Goal: Book appointment/travel/reservation

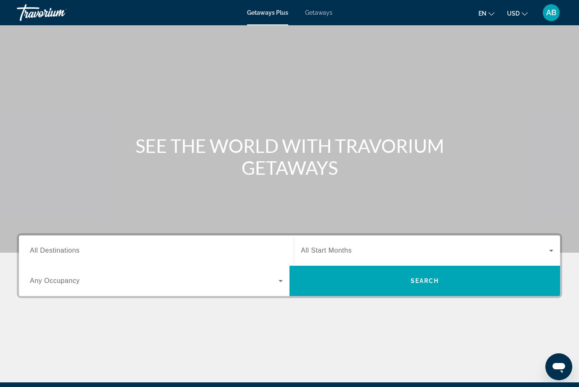
click at [72, 247] on span "All Destinations" at bounding box center [55, 250] width 50 height 7
click at [72, 247] on input "Destination All Destinations" at bounding box center [156, 251] width 253 height 10
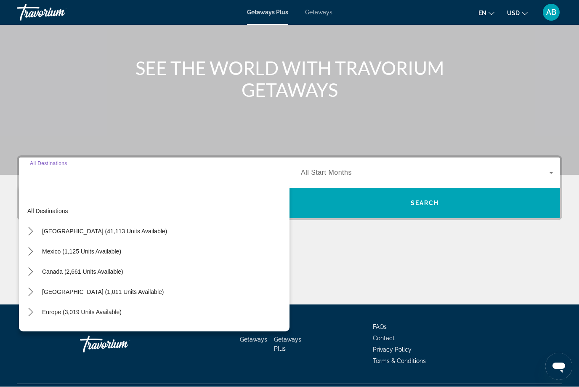
scroll to position [98, 0]
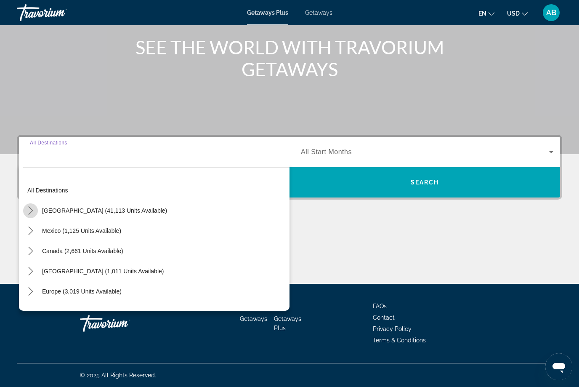
click at [35, 207] on mat-icon "Toggle United States (41,113 units available) submenu" at bounding box center [30, 210] width 15 height 15
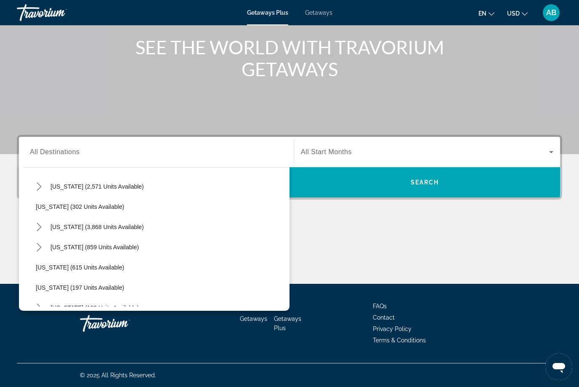
scroll to position [428, 0]
click at [69, 288] on span "[US_STATE] (180 units available)" at bounding box center [94, 287] width 88 height 7
type input "**********"
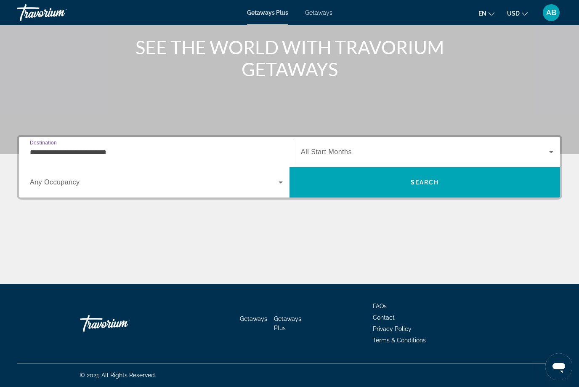
click at [547, 151] on icon "Search widget" at bounding box center [551, 152] width 10 height 10
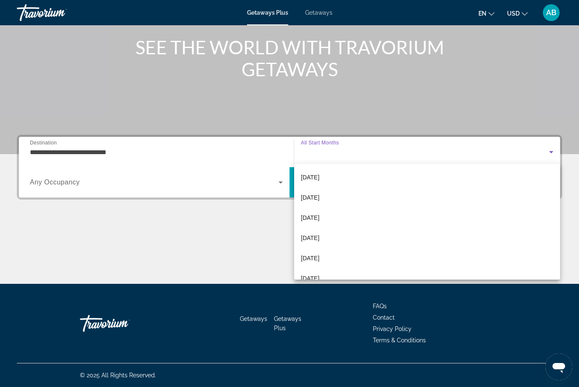
scroll to position [61, 0]
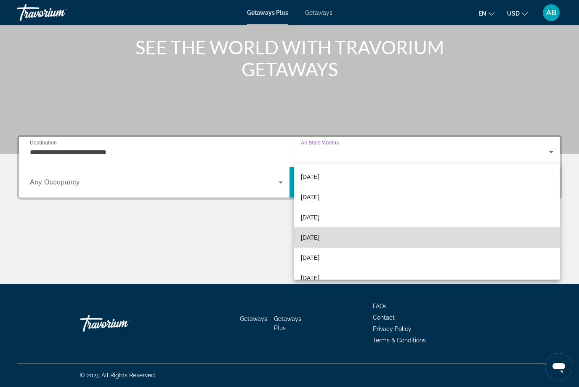
click at [319, 232] on span "[DATE]" at bounding box center [310, 237] width 19 height 10
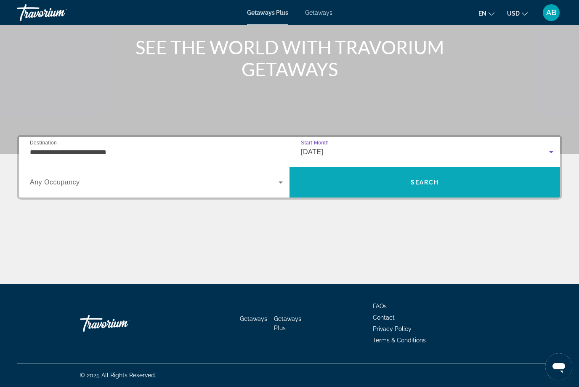
click at [444, 186] on span "Search" at bounding box center [424, 182] width 270 height 20
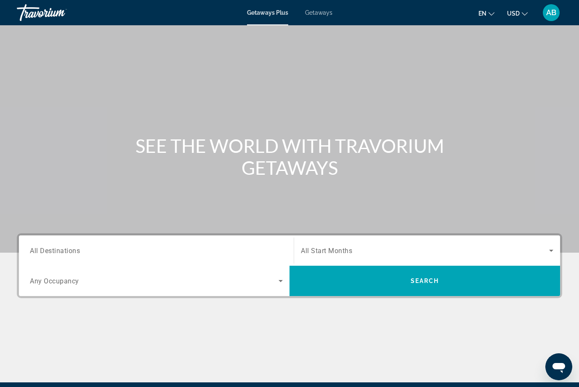
click at [75, 252] on span "All Destinations" at bounding box center [55, 250] width 50 height 8
click at [75, 252] on input "Destination All Destinations" at bounding box center [156, 251] width 253 height 10
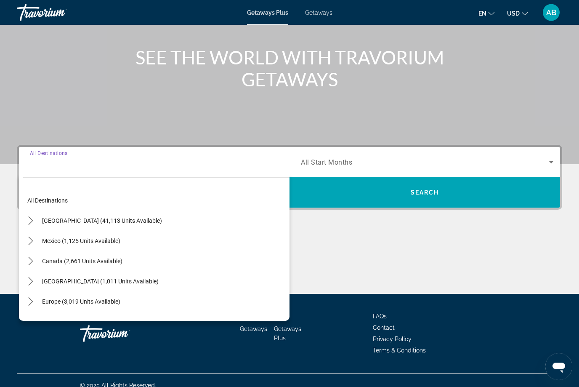
scroll to position [98, 0]
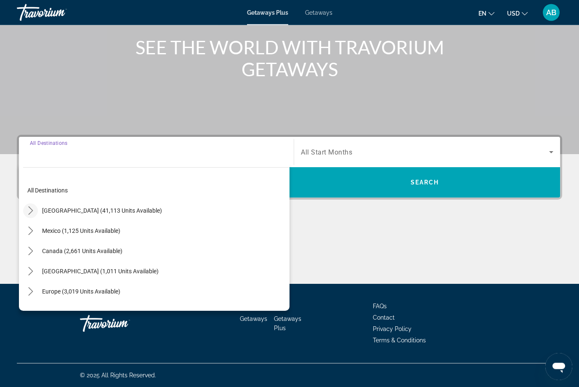
click at [31, 211] on icon "Toggle United States (41,113 units available) submenu" at bounding box center [31, 211] width 8 height 8
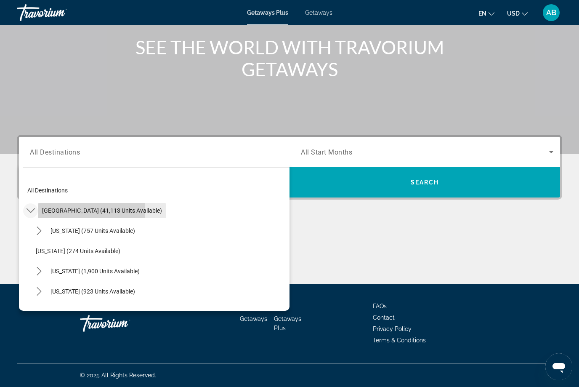
click at [49, 210] on span "[GEOGRAPHIC_DATA] (41,113 units available)" at bounding box center [102, 210] width 120 height 7
type input "**********"
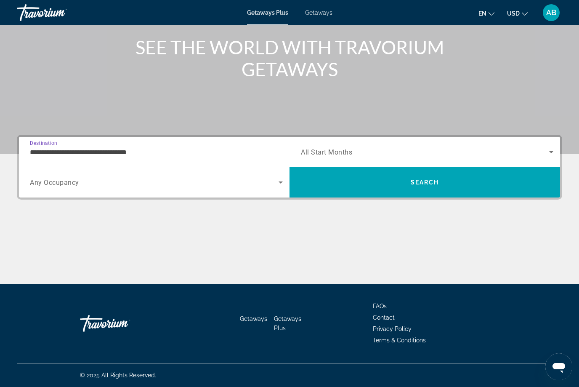
click at [555, 151] on icon "Search widget" at bounding box center [551, 152] width 10 height 10
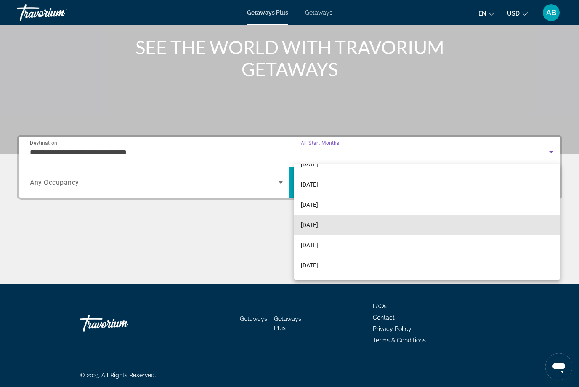
scroll to position [34, 0]
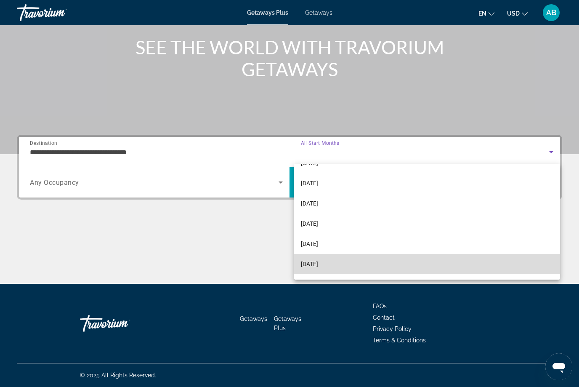
click at [318, 265] on span "[DATE]" at bounding box center [309, 264] width 17 height 10
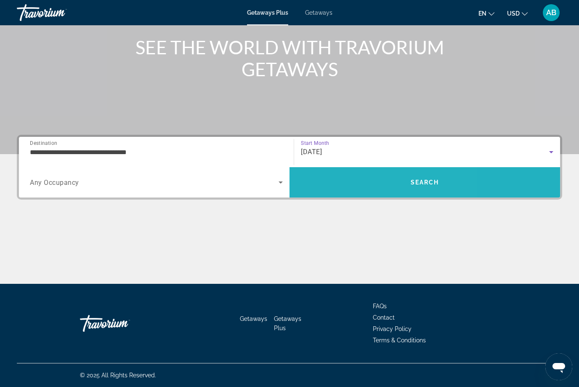
click at [412, 187] on span "Search" at bounding box center [424, 182] width 270 height 20
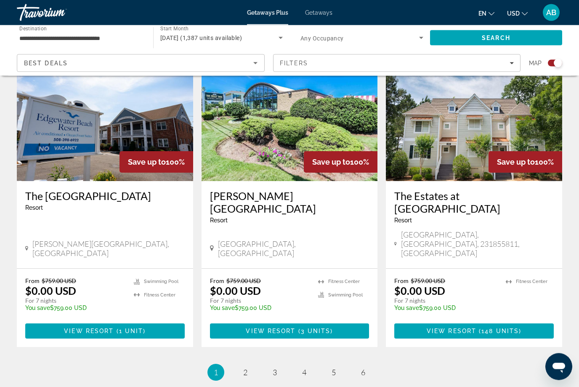
scroll to position [1296, 0]
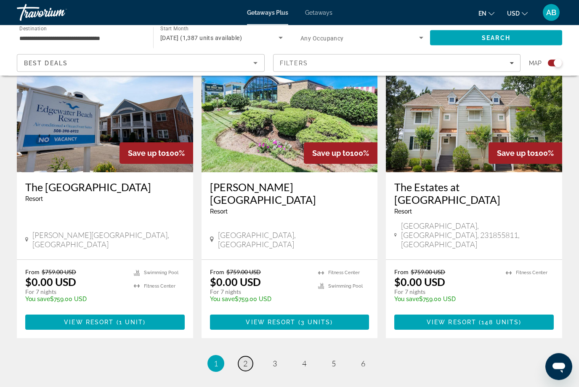
click at [244, 359] on span "2" at bounding box center [245, 363] width 4 height 9
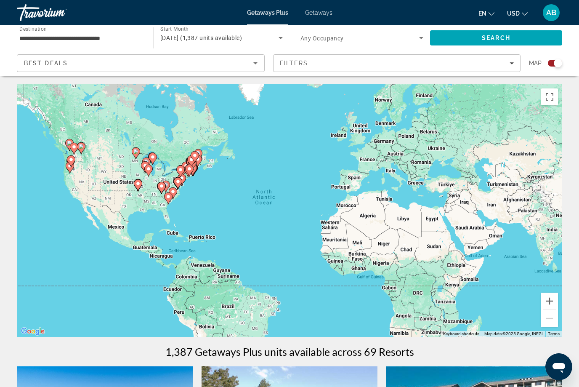
click at [321, 15] on span "Getaways" at bounding box center [318, 12] width 27 height 7
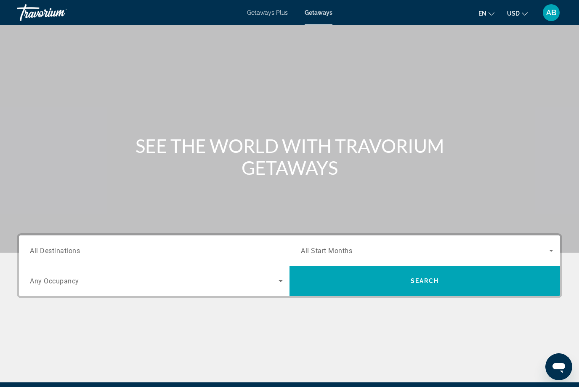
click at [55, 252] on span "All Destinations" at bounding box center [55, 250] width 50 height 8
click at [55, 252] on input "Destination All Destinations" at bounding box center [156, 251] width 253 height 10
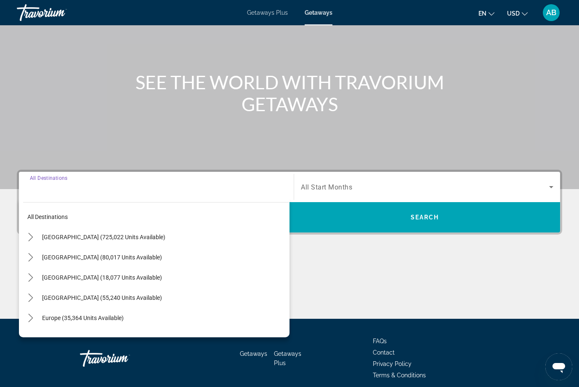
scroll to position [70, 0]
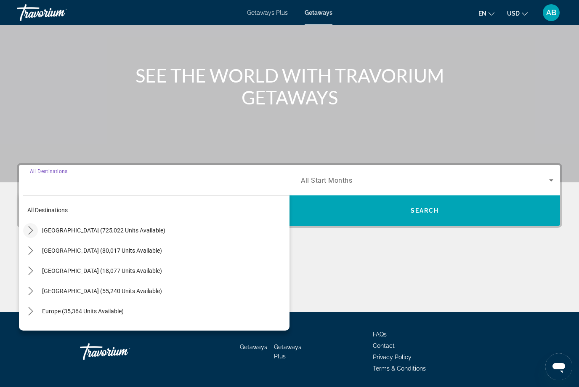
click at [34, 229] on icon "Toggle United States (725,022 units available) submenu" at bounding box center [31, 230] width 8 height 8
click at [553, 176] on icon "Search widget" at bounding box center [551, 180] width 10 height 10
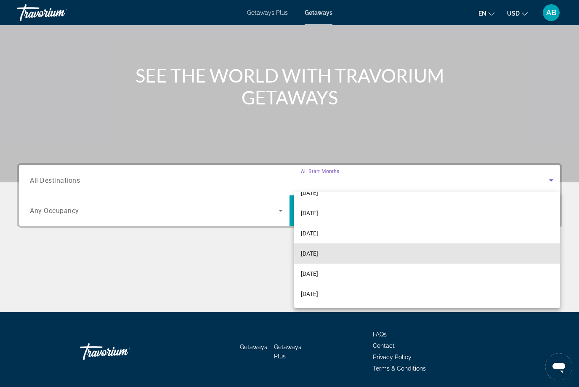
scroll to position [42, 0]
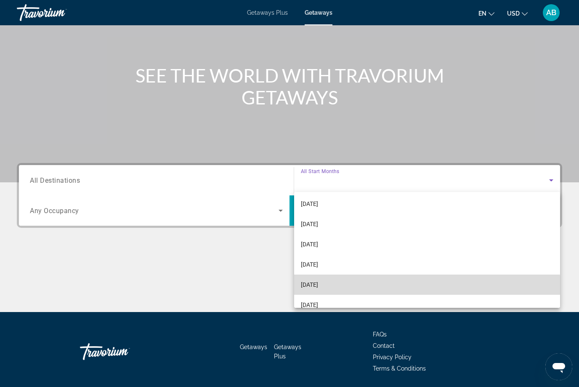
click at [334, 290] on mat-option "[DATE]" at bounding box center [427, 284] width 266 height 20
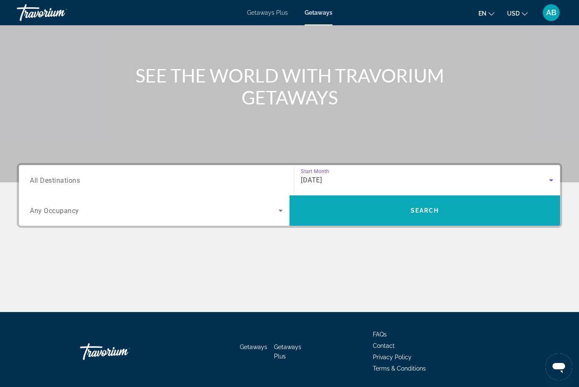
click at [466, 216] on span "Search" at bounding box center [424, 210] width 270 height 20
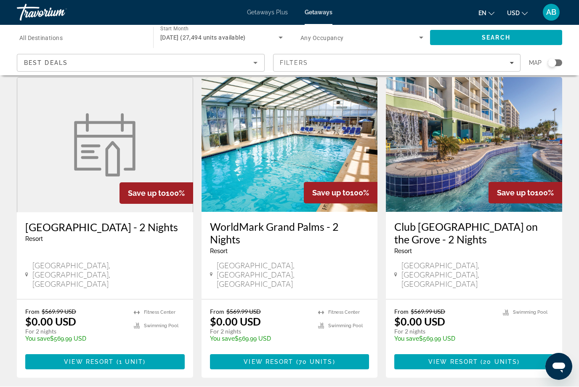
scroll to position [28, 0]
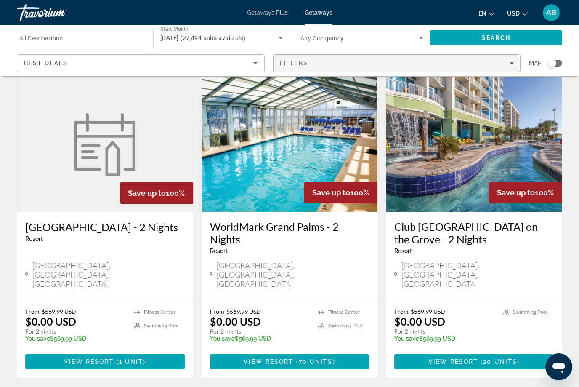
click at [508, 68] on span "Filters" at bounding box center [396, 63] width 247 height 20
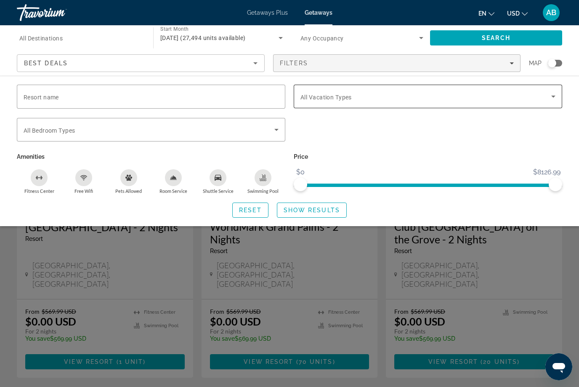
click at [361, 96] on span "Search widget" at bounding box center [425, 96] width 251 height 10
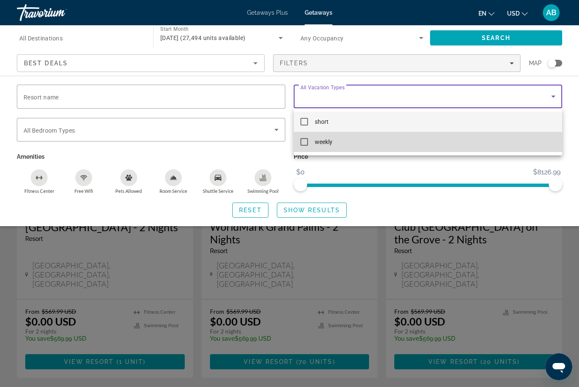
click at [329, 150] on mat-option "weekly" at bounding box center [428, 142] width 268 height 20
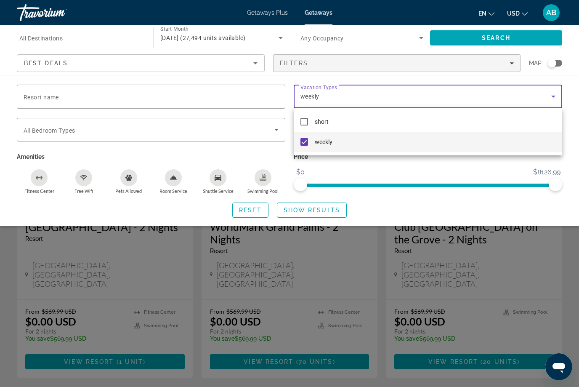
click at [316, 209] on div at bounding box center [289, 193] width 579 height 387
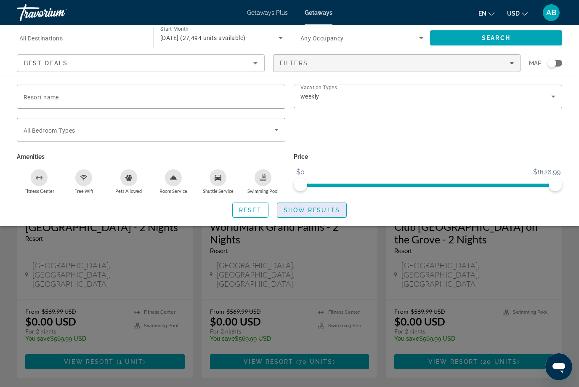
click at [336, 207] on span "Show Results" at bounding box center [312, 210] width 56 height 7
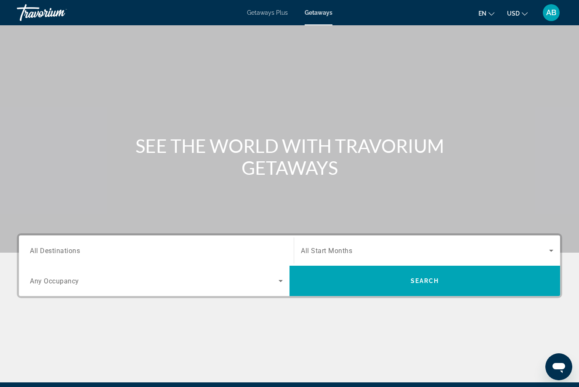
click at [53, 248] on span "All Destinations" at bounding box center [55, 250] width 50 height 8
click at [53, 248] on input "Destination All Destinations" at bounding box center [156, 251] width 253 height 10
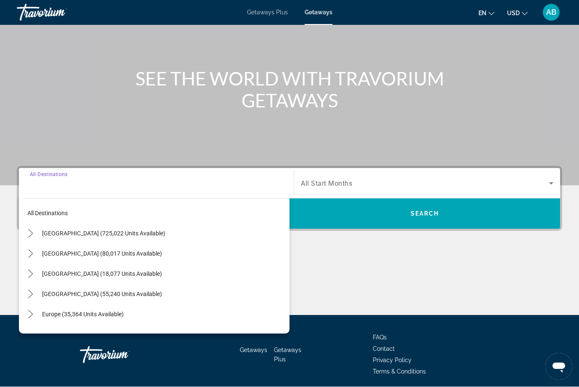
scroll to position [98, 0]
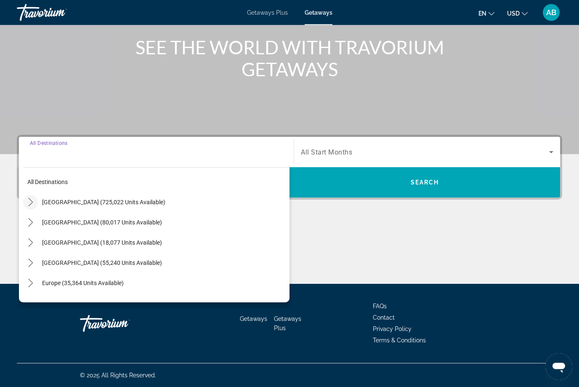
click at [34, 202] on icon "Toggle United States (725,022 units available) submenu" at bounding box center [31, 202] width 8 height 8
click at [546, 150] on icon "Search widget" at bounding box center [551, 152] width 10 height 10
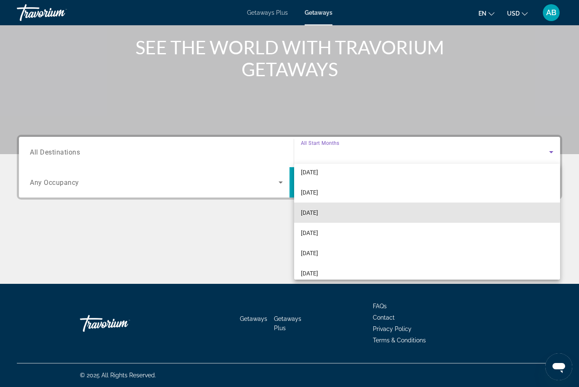
scroll to position [50, 0]
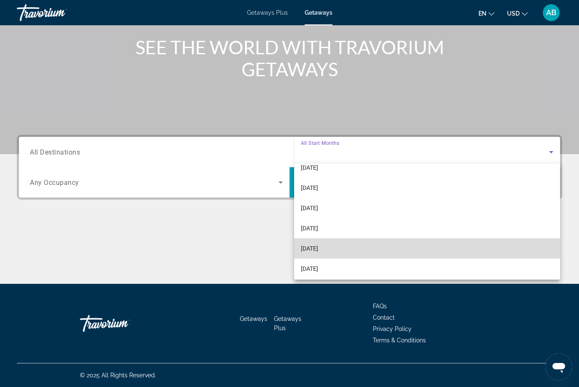
click at [318, 249] on span "[DATE]" at bounding box center [309, 248] width 17 height 10
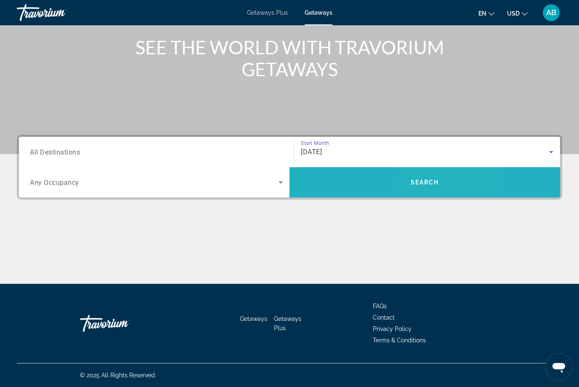
click at [455, 181] on span "Search" at bounding box center [424, 182] width 270 height 20
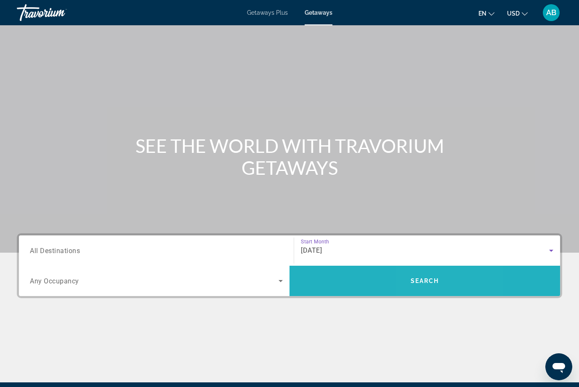
scroll to position [28, 0]
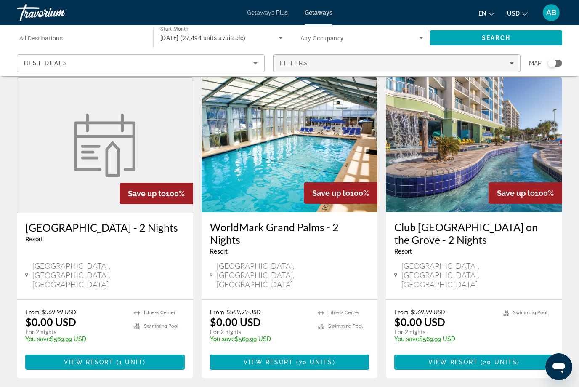
click at [512, 61] on icon "Filters" at bounding box center [511, 63] width 4 height 4
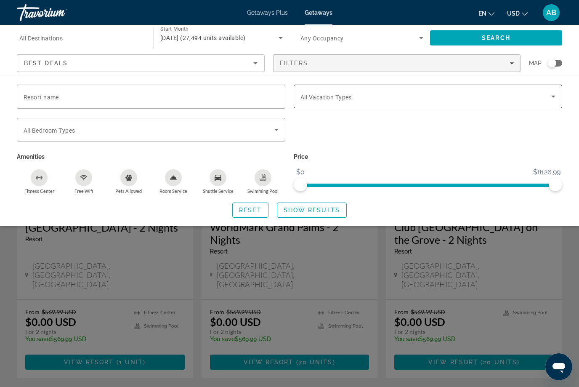
click at [334, 100] on span "All Vacation Types" at bounding box center [325, 97] width 51 height 7
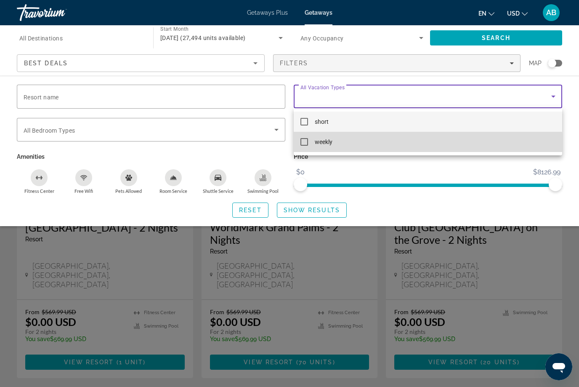
click at [298, 148] on mat-option "weekly" at bounding box center [428, 142] width 268 height 20
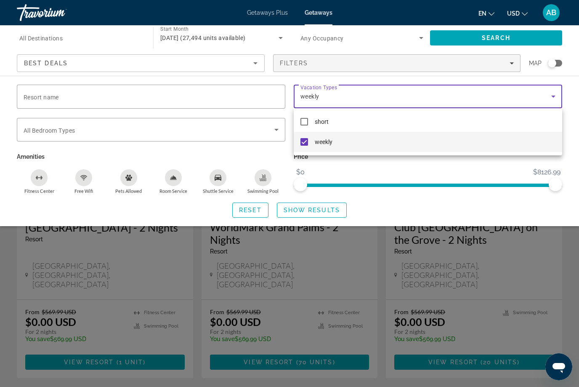
click at [555, 219] on div at bounding box center [289, 193] width 579 height 387
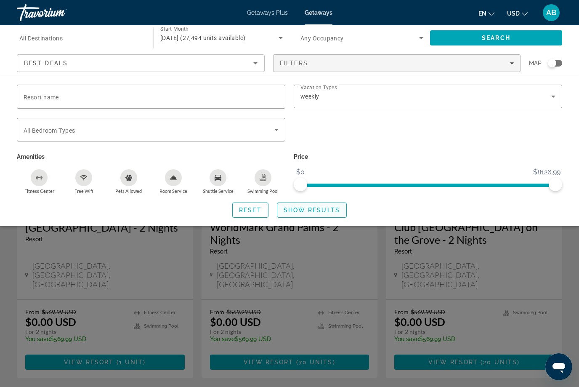
click at [319, 207] on span "Show Results" at bounding box center [312, 210] width 56 height 7
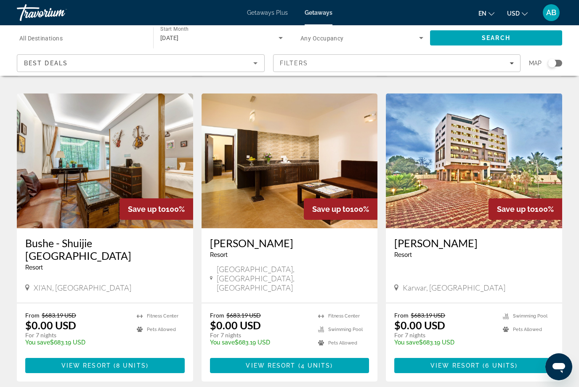
scroll to position [984, 0]
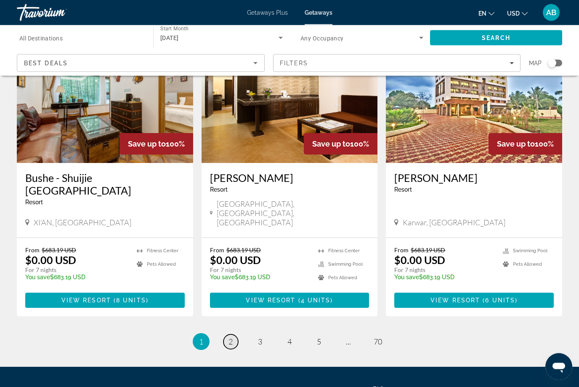
click at [236, 334] on link "page 2" at bounding box center [230, 341] width 15 height 15
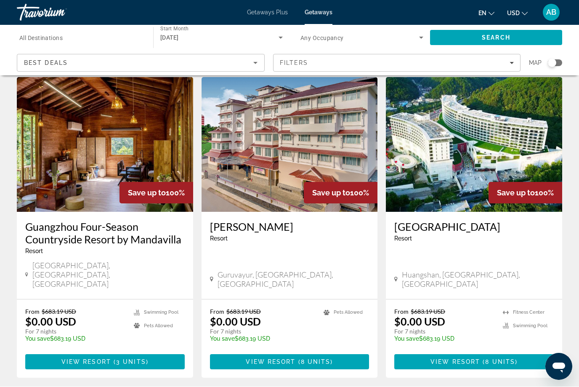
scroll to position [28, 0]
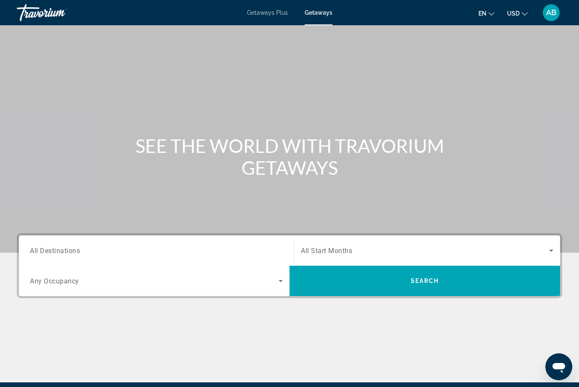
click at [64, 252] on span "All Destinations" at bounding box center [55, 250] width 50 height 8
click at [64, 252] on input "Destination All Destinations" at bounding box center [156, 251] width 253 height 10
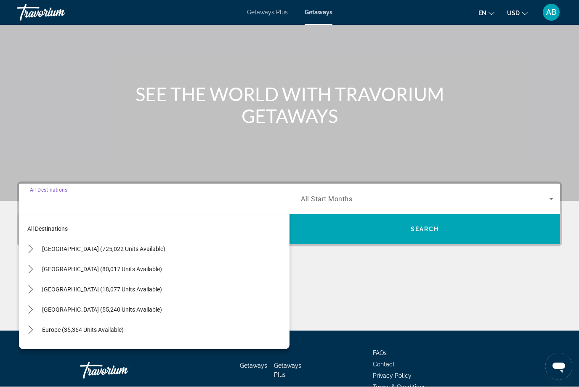
scroll to position [98, 0]
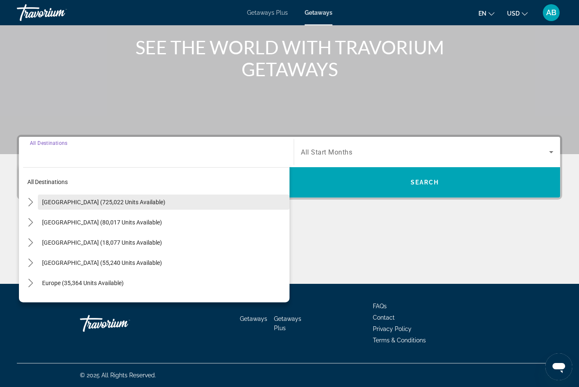
click at [38, 198] on span "Select destination: United States (725,022 units available)" at bounding box center [164, 202] width 252 height 20
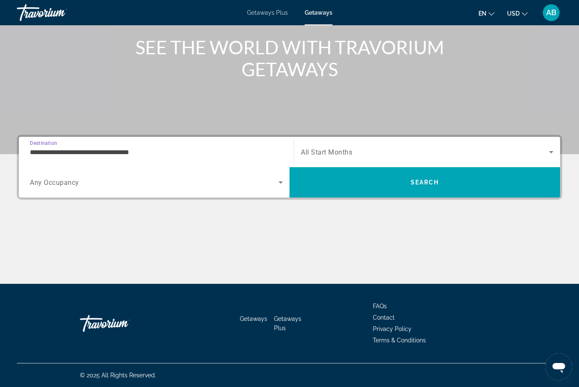
click at [84, 153] on input "**********" at bounding box center [156, 152] width 253 height 10
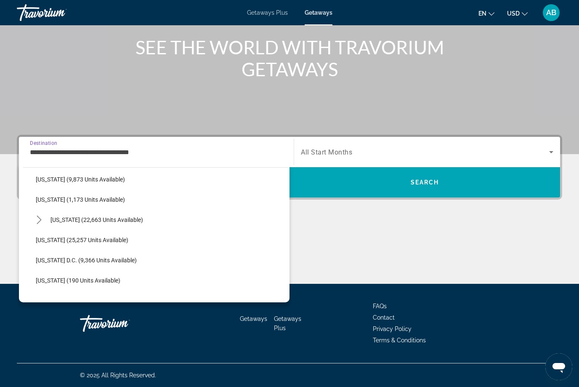
scroll to position [770, 0]
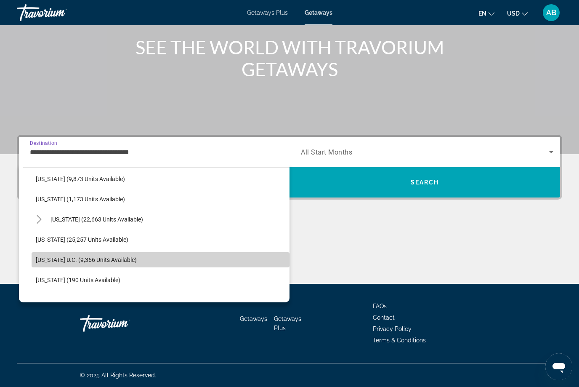
click at [61, 264] on span "Select destination: Washington D.C. (9,366 units available)" at bounding box center [161, 259] width 258 height 20
type input "**********"
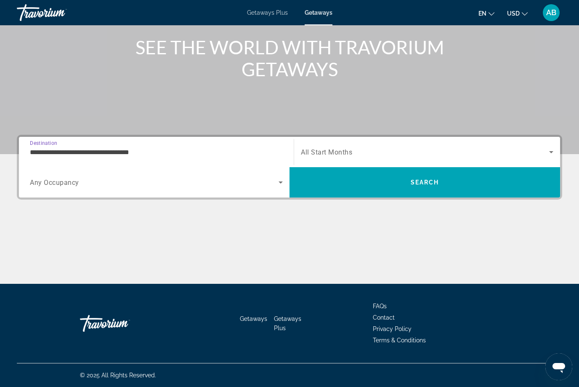
click at [554, 149] on icon "Search widget" at bounding box center [551, 152] width 10 height 10
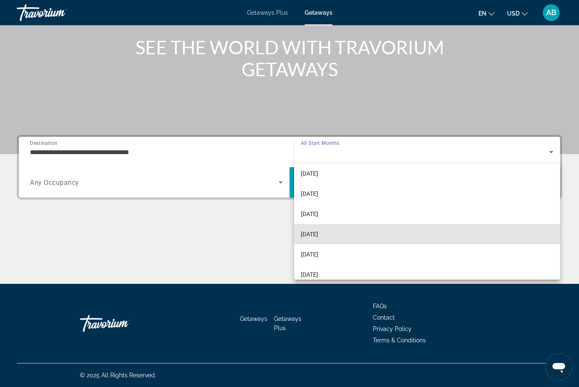
scroll to position [47, 0]
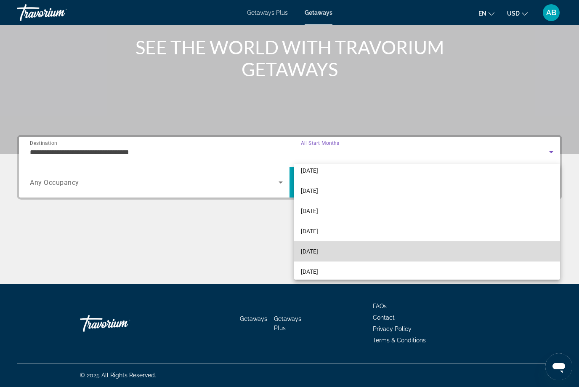
click at [318, 254] on span "[DATE]" at bounding box center [309, 251] width 17 height 10
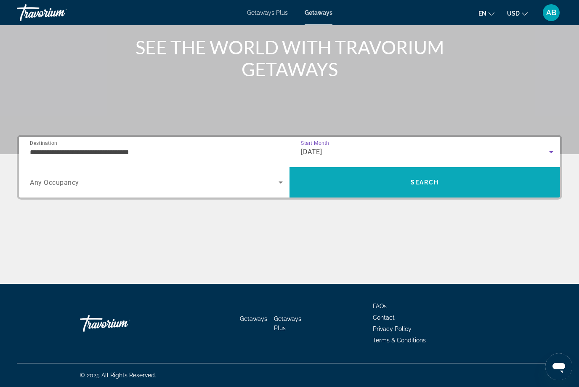
click at [436, 186] on span "Search" at bounding box center [424, 182] width 270 height 20
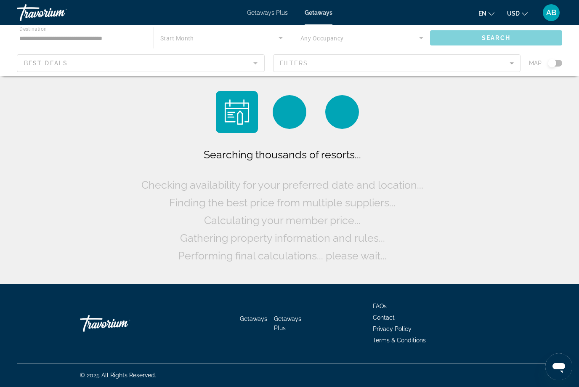
scroll to position [28, 0]
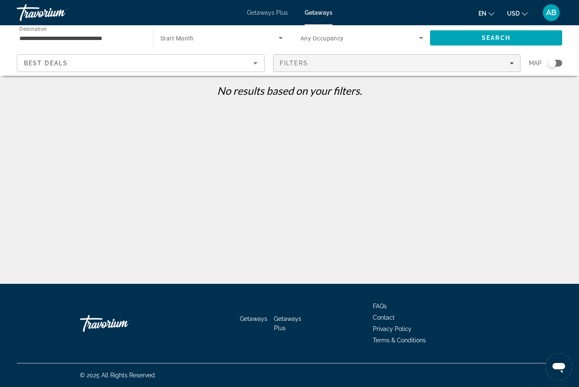
click at [512, 64] on icon "Filters" at bounding box center [511, 63] width 4 height 4
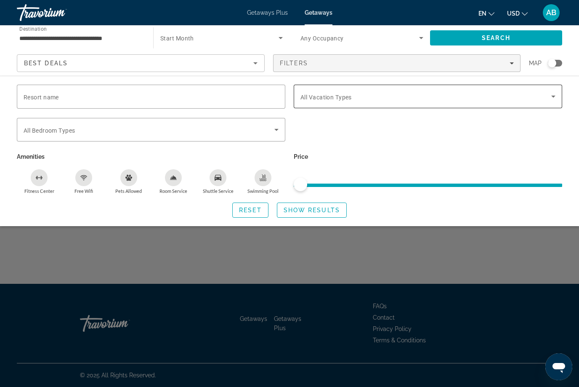
click at [385, 99] on span "Search widget" at bounding box center [425, 96] width 251 height 10
click at [318, 93] on span "Search widget" at bounding box center [425, 96] width 251 height 10
click at [551, 89] on div "Search widget" at bounding box center [427, 97] width 255 height 24
click at [514, 70] on span "Filters" at bounding box center [396, 63] width 247 height 20
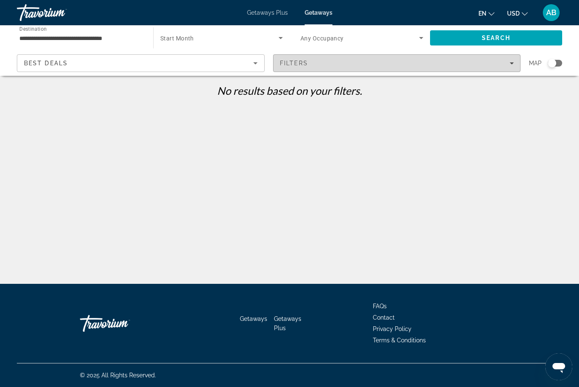
click at [518, 60] on span "Filters" at bounding box center [396, 63] width 247 height 20
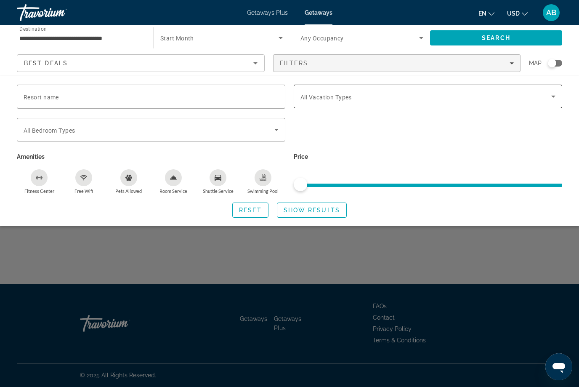
click at [308, 101] on span "Search widget" at bounding box center [425, 96] width 251 height 10
click at [555, 94] on icon "Search widget" at bounding box center [553, 96] width 10 height 10
click at [356, 133] on div "Search widget" at bounding box center [427, 134] width 277 height 33
click at [541, 99] on span "Search widget" at bounding box center [425, 96] width 251 height 10
